Goal: Find specific page/section: Find specific page/section

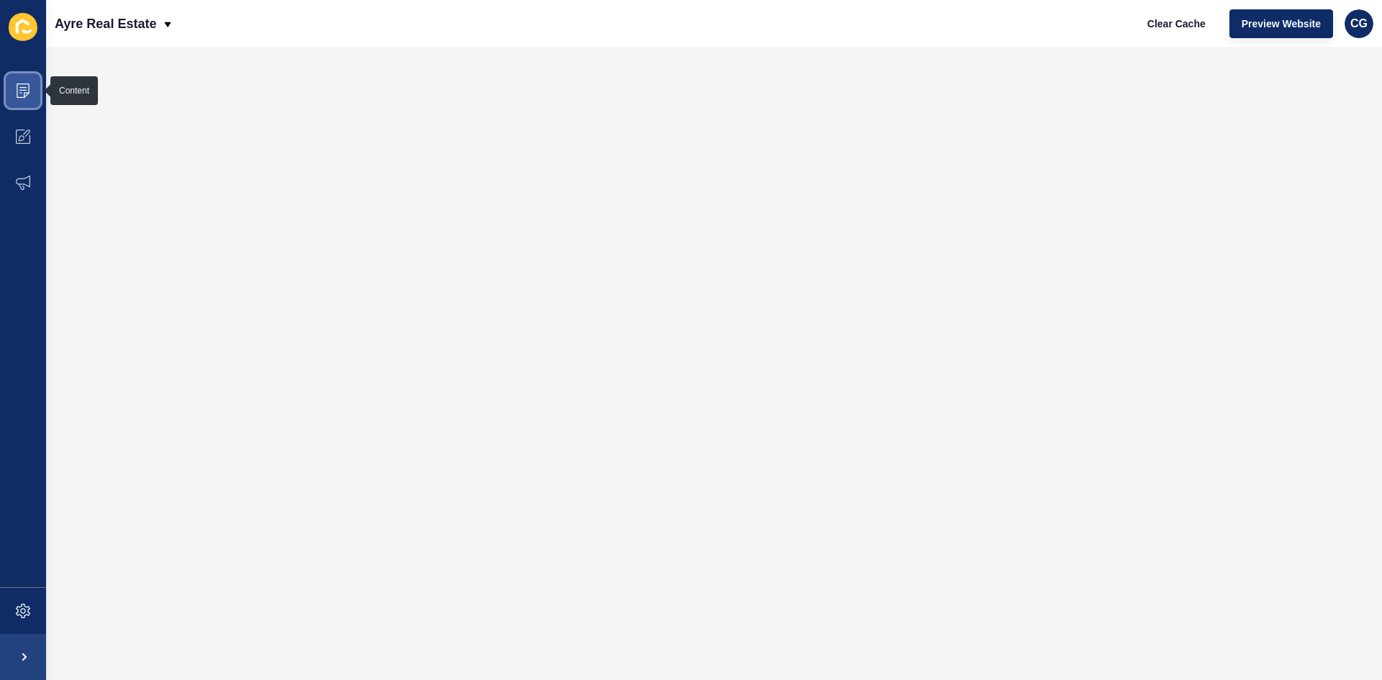
click at [17, 86] on icon at bounding box center [23, 90] width 14 height 14
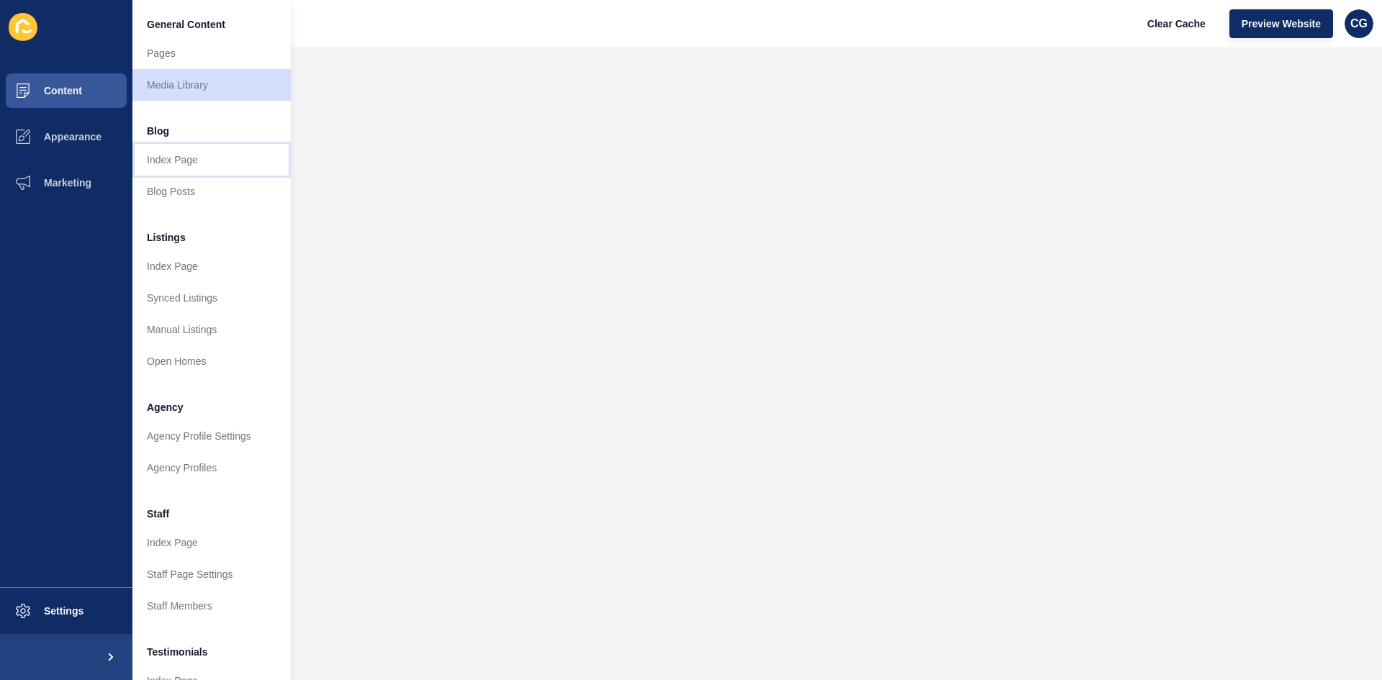
click at [214, 171] on link "Index Page" at bounding box center [211, 160] width 158 height 32
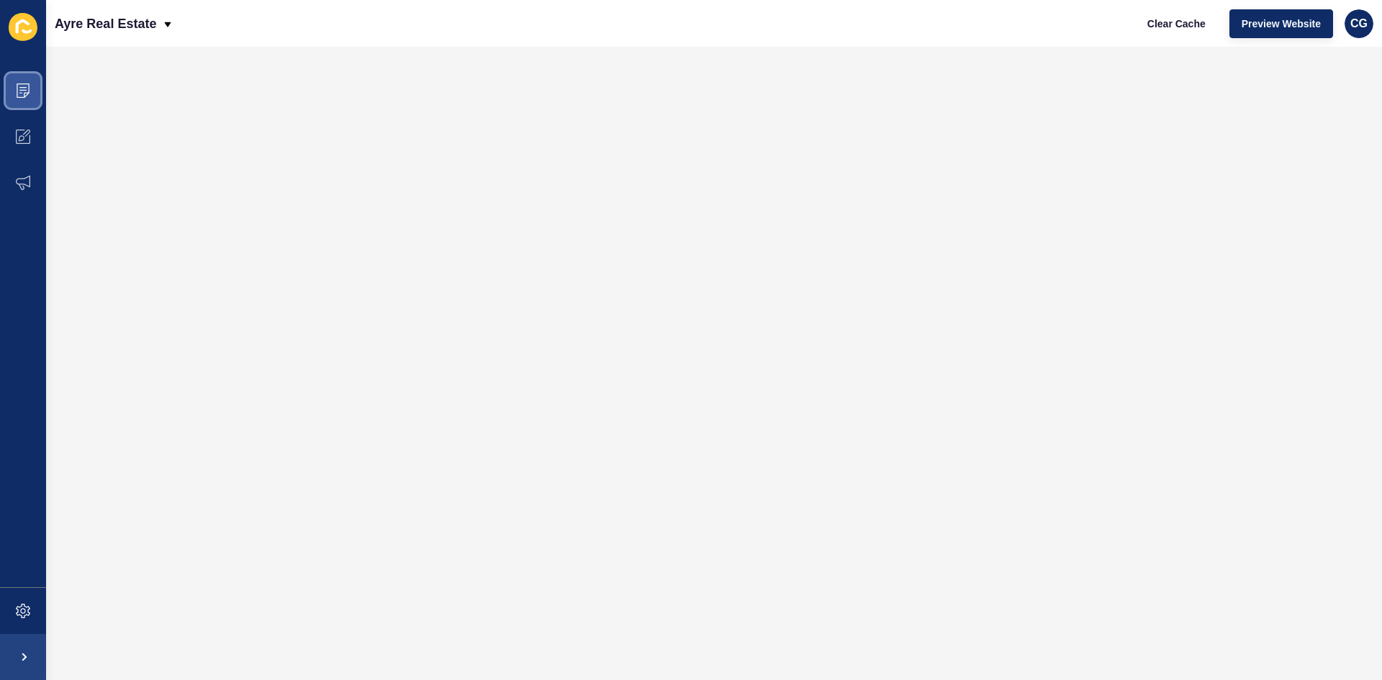
click at [35, 93] on span at bounding box center [23, 91] width 46 height 46
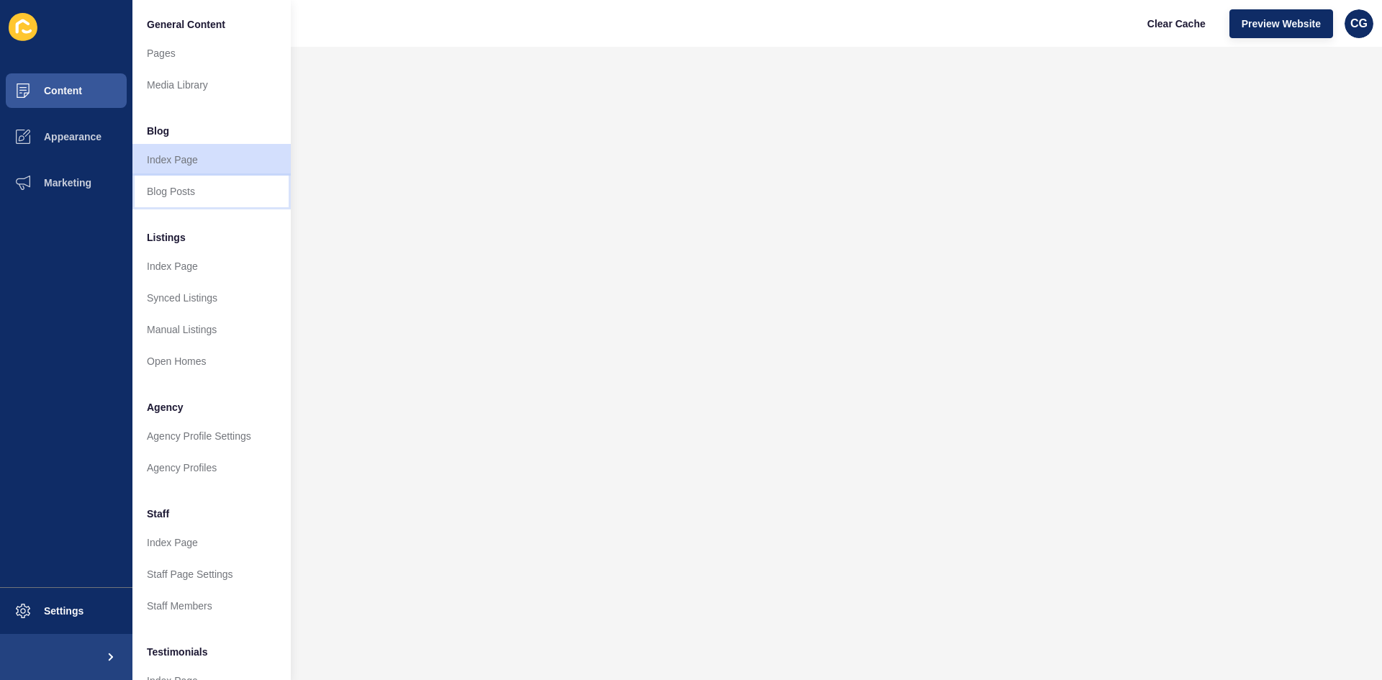
click at [207, 202] on link "Blog Posts" at bounding box center [211, 192] width 158 height 32
